Goal: Information Seeking & Learning: Learn about a topic

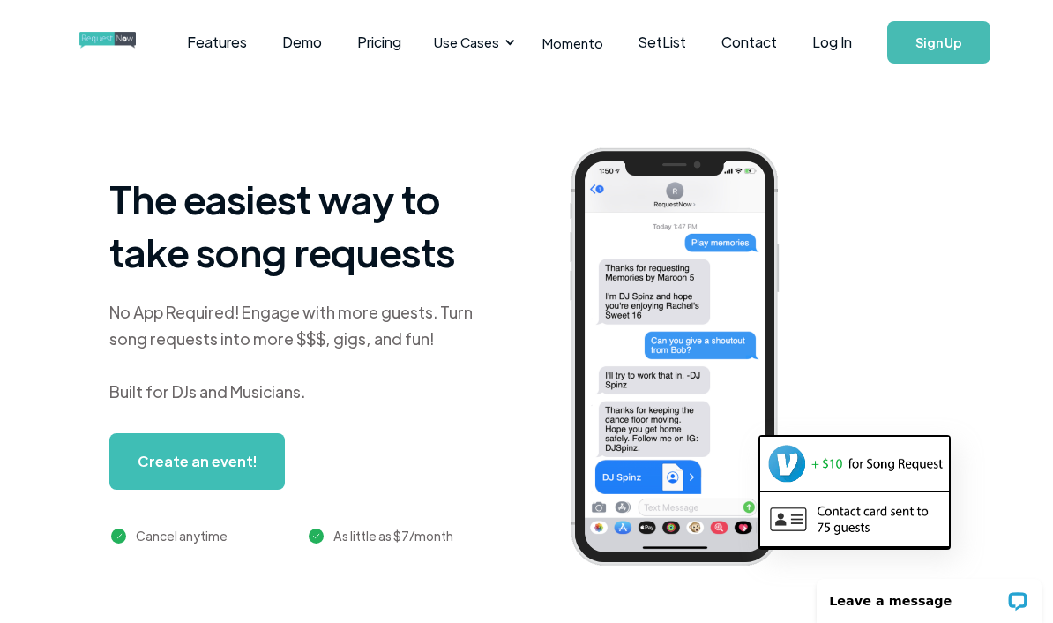
scroll to position [37, 0]
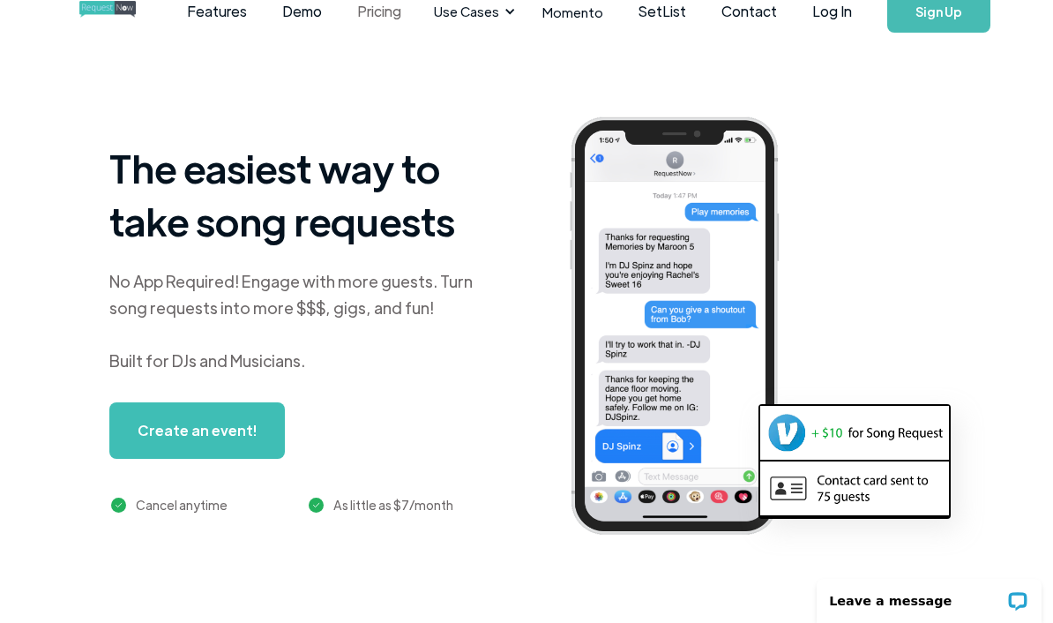
click at [395, 19] on html "Features Demo Pricing Use Cases Wedding + Private Events Karaoke DJs Bar/Club &…" at bounding box center [526, 274] width 1053 height 623
click at [396, 19] on link "Pricing" at bounding box center [378, 11] width 79 height 55
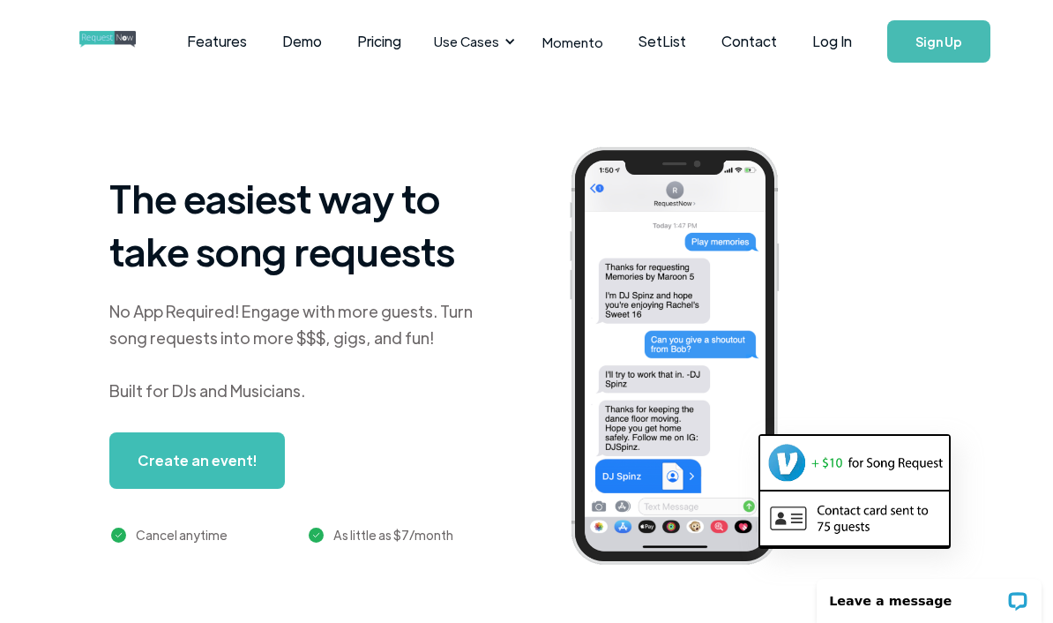
scroll to position [0, 0]
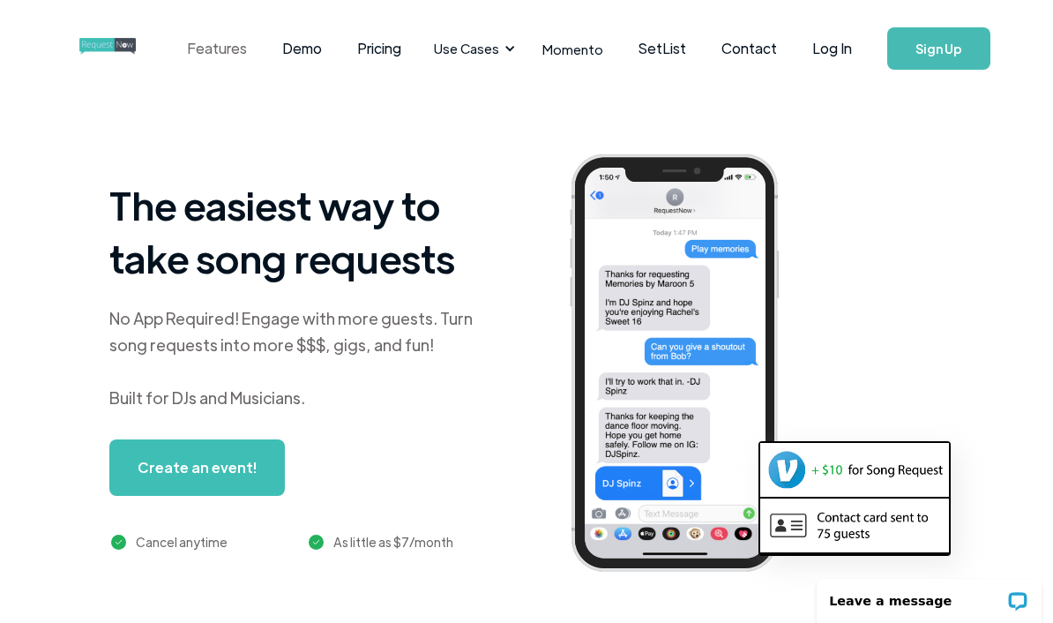
click at [243, 48] on link "Features" at bounding box center [216, 48] width 95 height 55
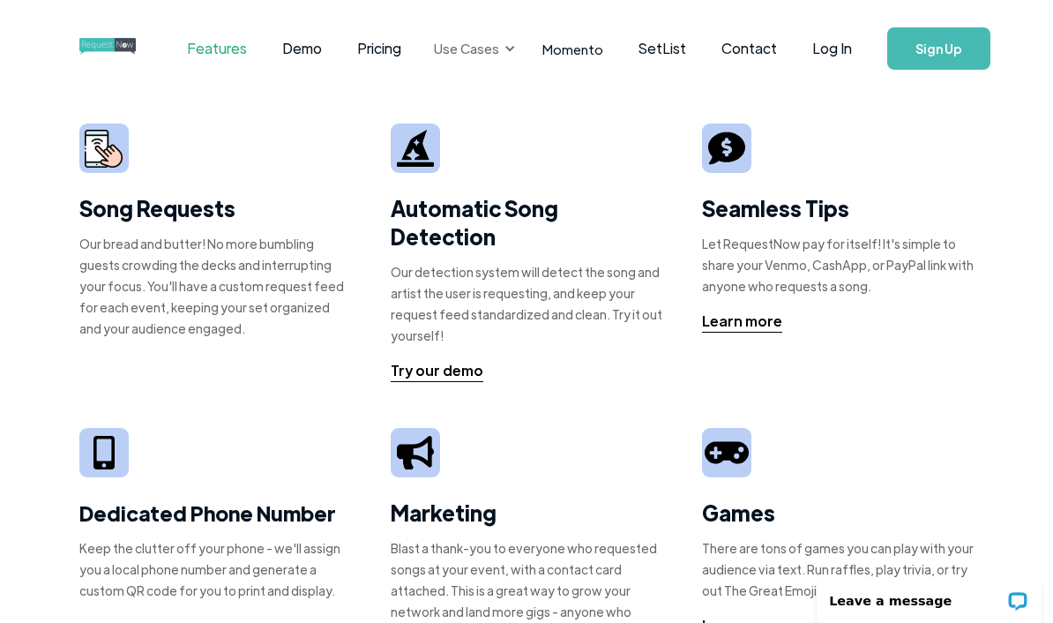
click at [499, 52] on div "Use Cases" at bounding box center [466, 48] width 65 height 19
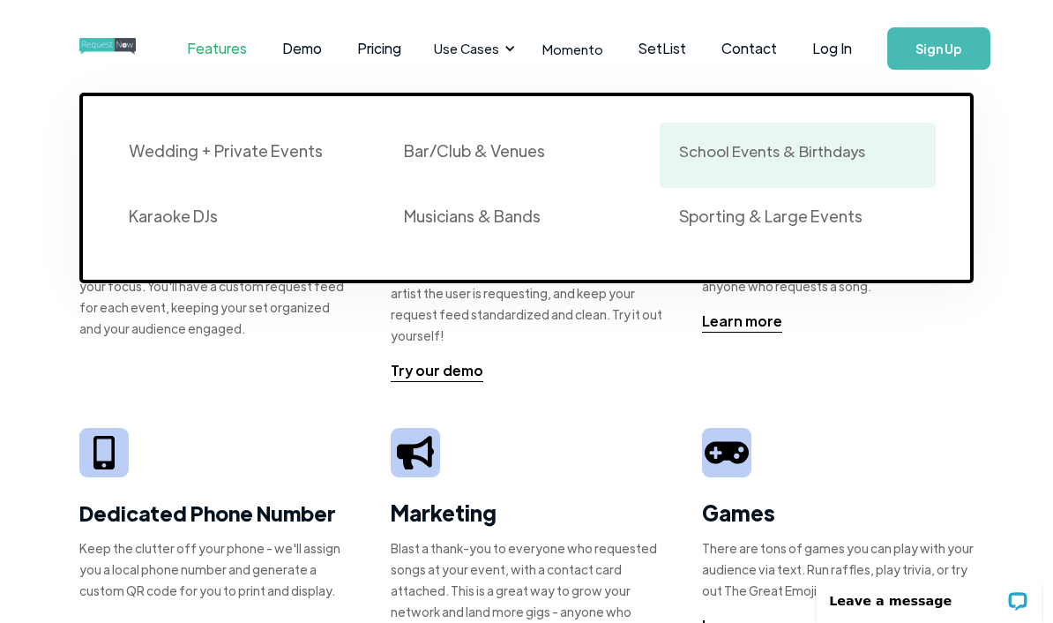
click at [753, 162] on div "School Events & Birthdays" at bounding box center [797, 155] width 236 height 30
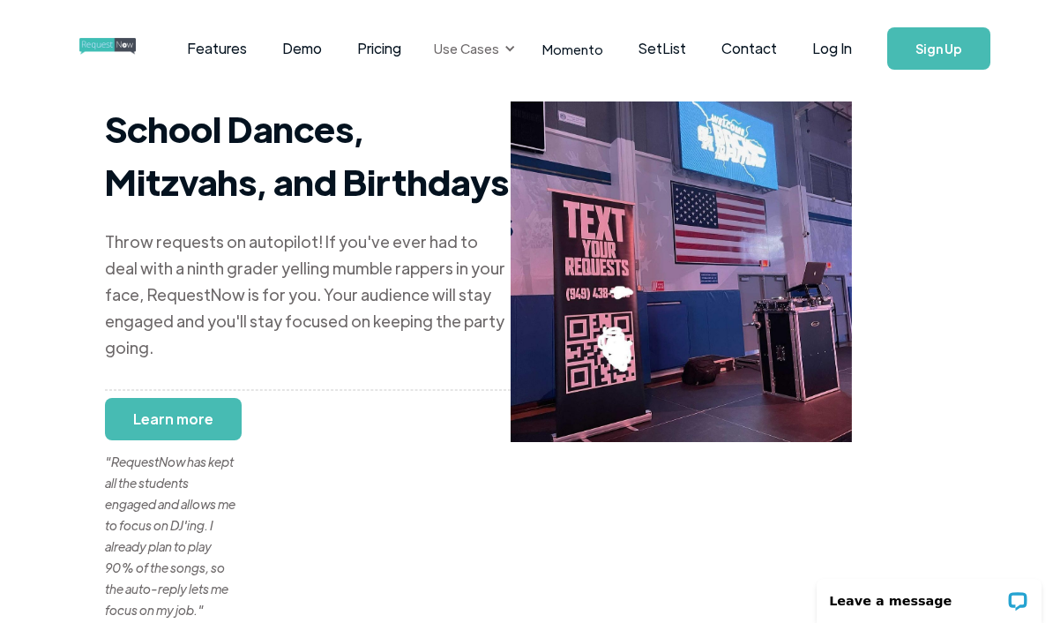
click at [499, 48] on div "Use Cases" at bounding box center [466, 48] width 65 height 19
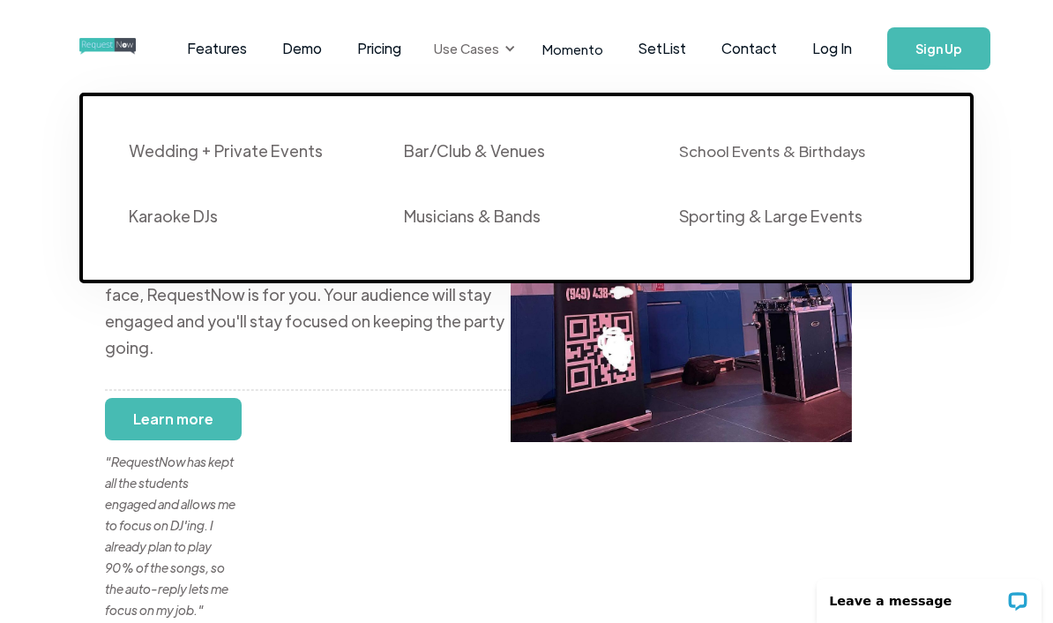
click at [499, 48] on div "Use Cases" at bounding box center [466, 48] width 65 height 19
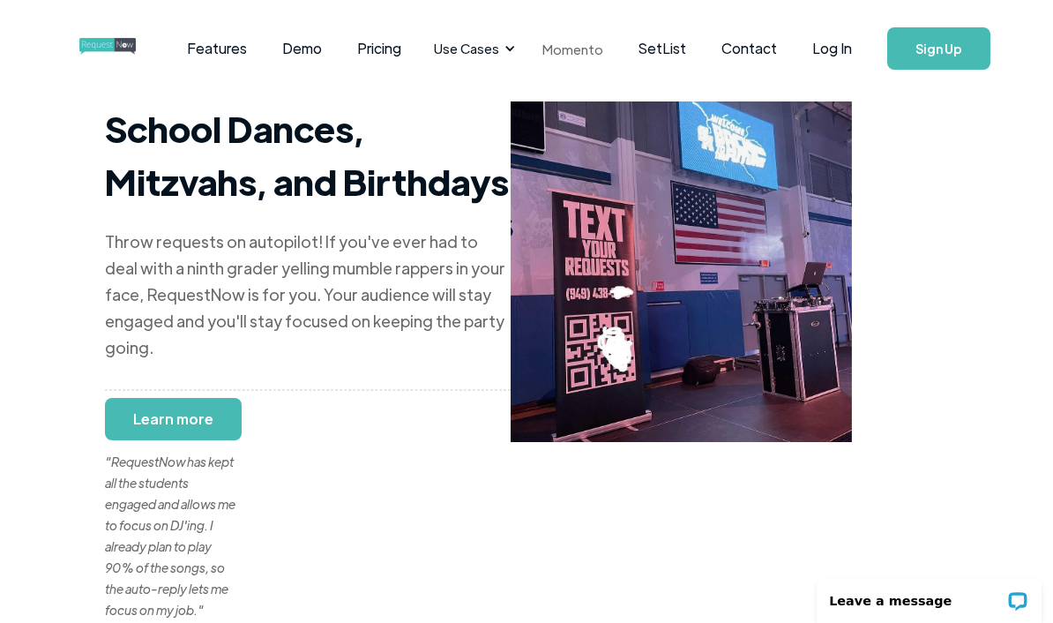
click at [578, 49] on link "Momento" at bounding box center [573, 49] width 96 height 52
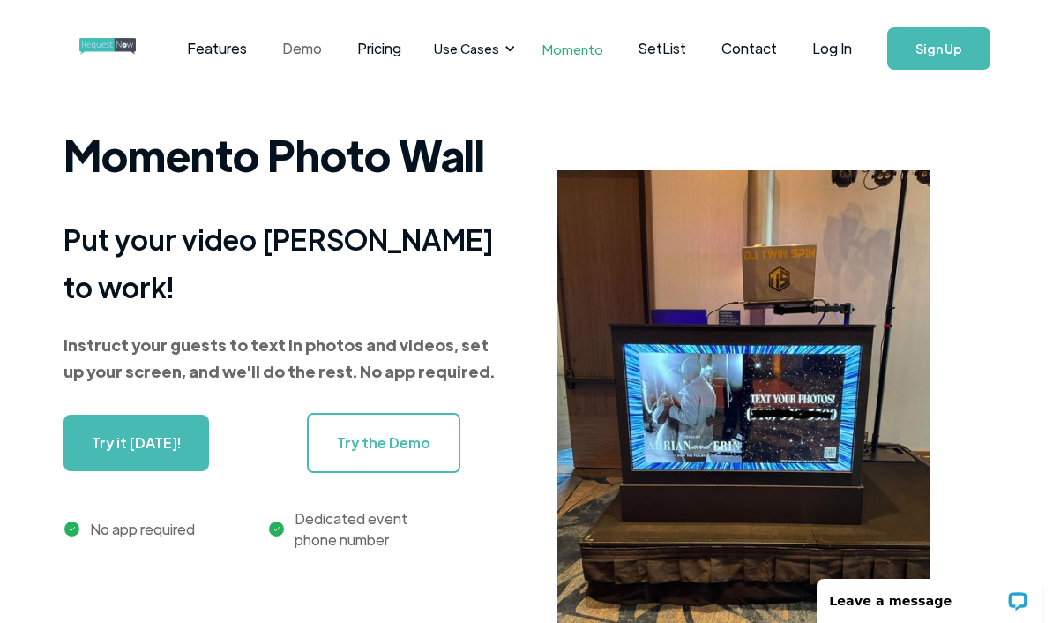
click at [318, 52] on link "Demo" at bounding box center [302, 48] width 75 height 55
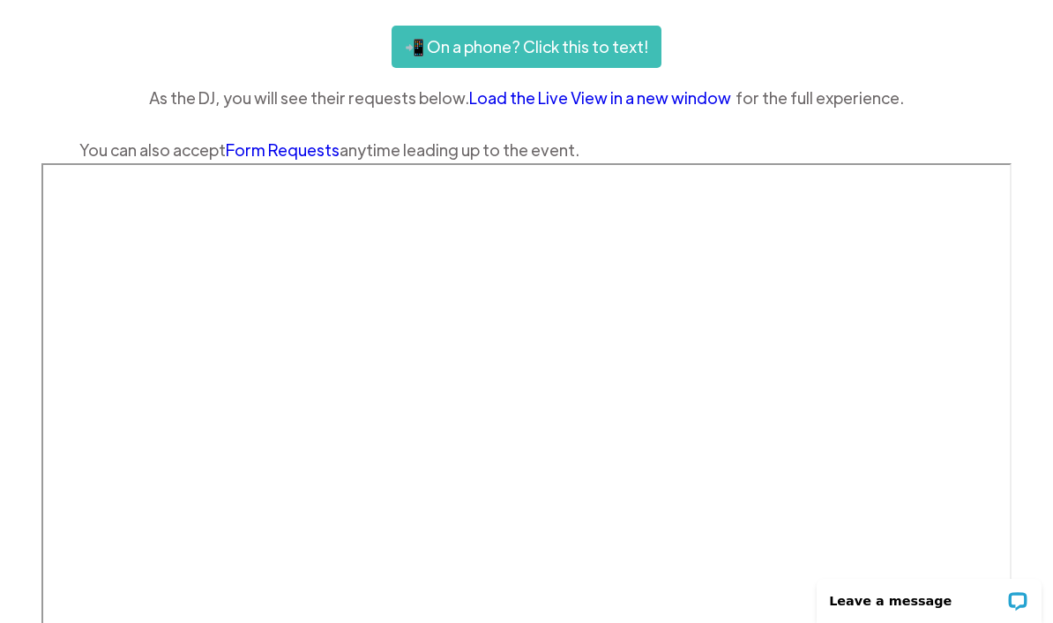
scroll to position [395, 0]
click at [275, 151] on link "Form Requests" at bounding box center [283, 148] width 114 height 20
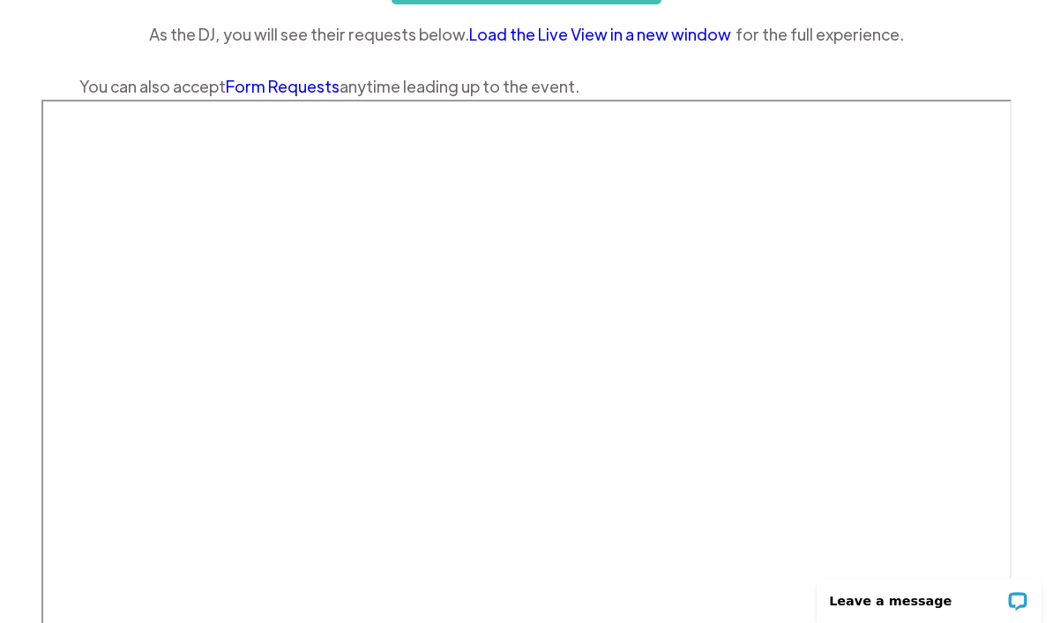
click at [270, 87] on link "Form Requests" at bounding box center [283, 86] width 114 height 20
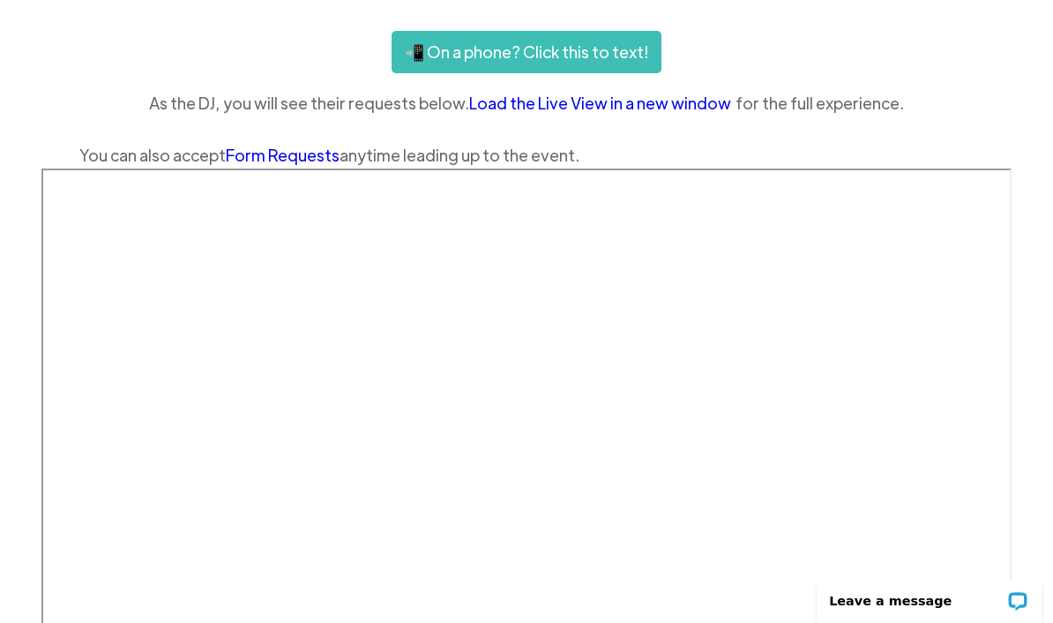
scroll to position [0, 0]
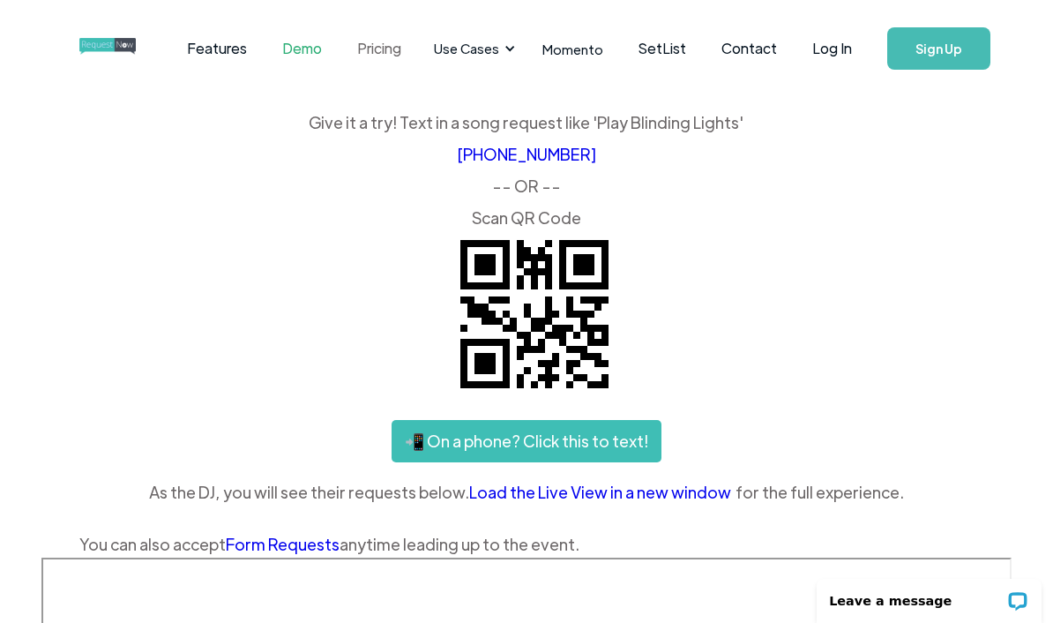
click at [402, 53] on link "Pricing" at bounding box center [378, 48] width 79 height 55
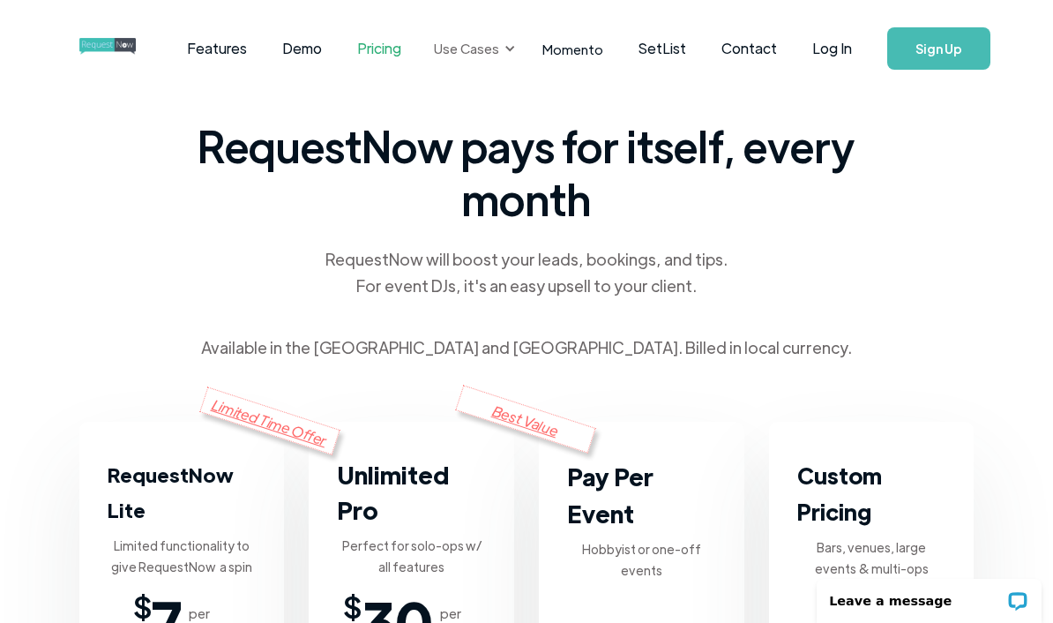
click at [487, 44] on div "Use Cases" at bounding box center [466, 48] width 65 height 19
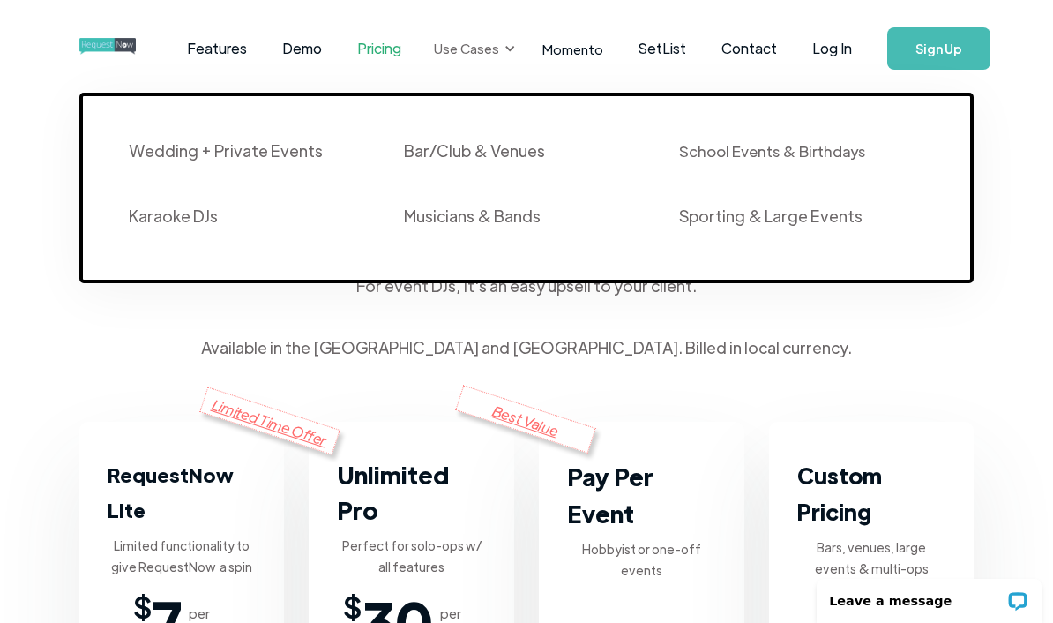
click at [487, 44] on div "Use Cases" at bounding box center [466, 48] width 65 height 19
